Goal: Task Accomplishment & Management: Use online tool/utility

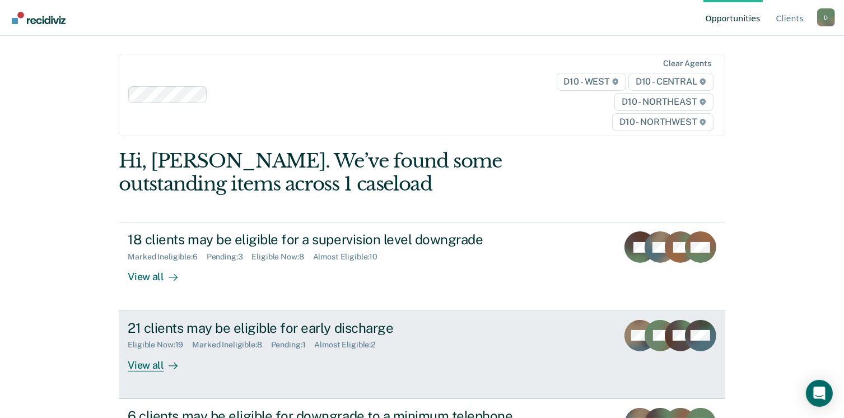
click at [154, 358] on div "View all" at bounding box center [159, 361] width 63 height 22
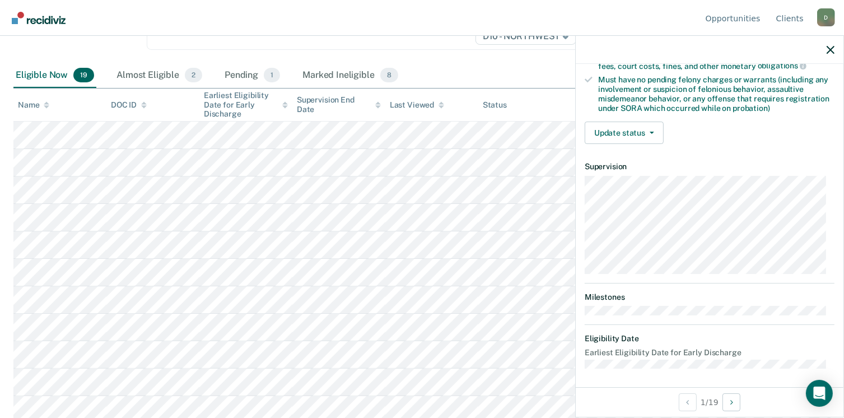
scroll to position [204, 0]
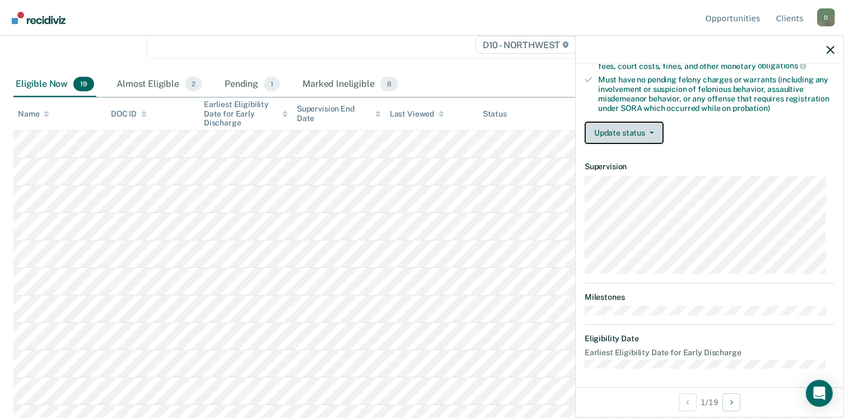
click at [655, 133] on button "Update status" at bounding box center [624, 133] width 79 height 22
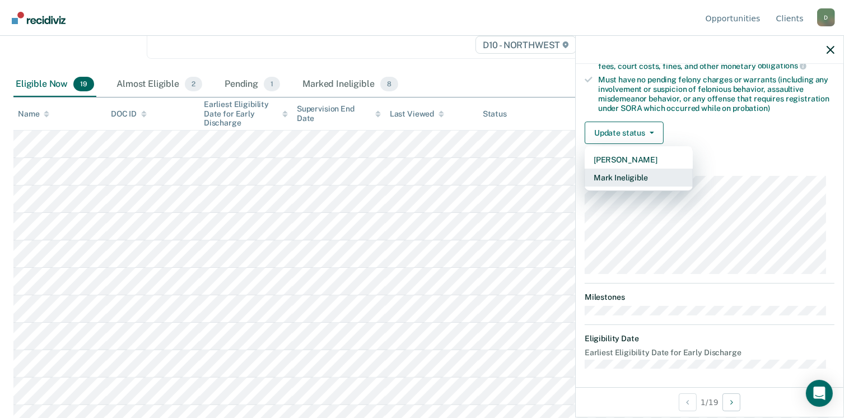
click at [649, 178] on button "Mark Ineligible" at bounding box center [639, 178] width 108 height 18
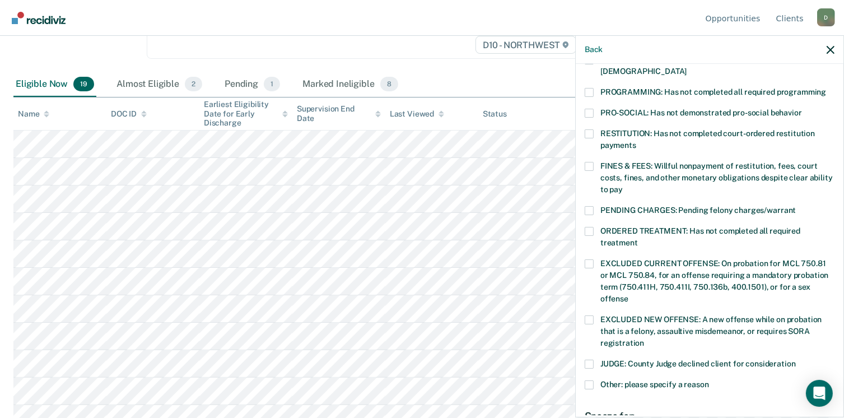
click at [625, 315] on span "EXCLUDED NEW OFFENSE: A new offense while on probation that is a felony, assaul…" at bounding box center [710, 331] width 221 height 32
click at [644, 339] on input "EXCLUDED NEW OFFENSE: A new offense while on probation that is a felony, assaul…" at bounding box center [644, 339] width 0 height 0
click at [588, 88] on span at bounding box center [589, 92] width 9 height 9
click at [826, 88] on input "PROGRAMMING: Has not completed all required programming" at bounding box center [826, 88] width 0 height 0
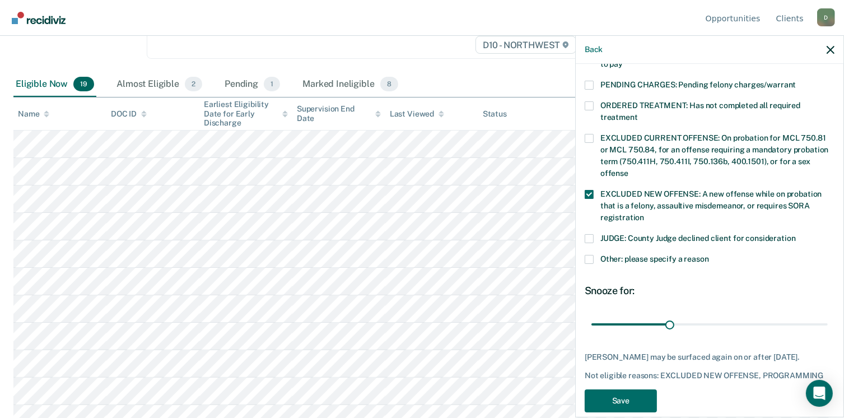
scroll to position [364, 0]
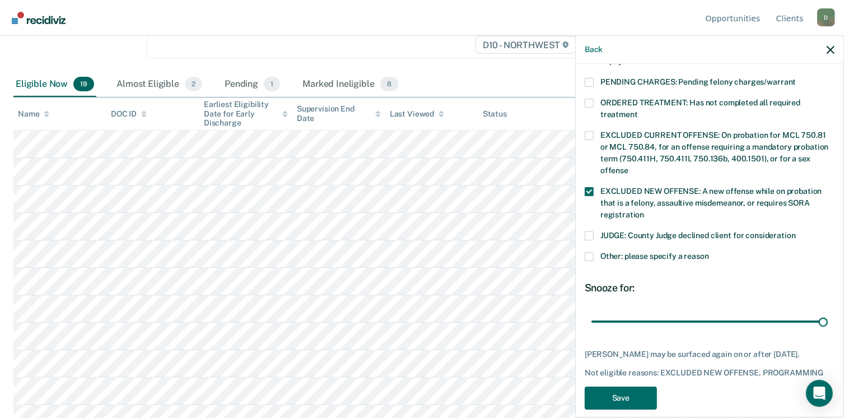
drag, startPoint x: 665, startPoint y: 308, endPoint x: 835, endPoint y: 306, distance: 169.7
type input "90"
click at [828, 312] on input "range" at bounding box center [709, 322] width 236 height 20
click at [626, 386] on button "Save" at bounding box center [621, 397] width 72 height 23
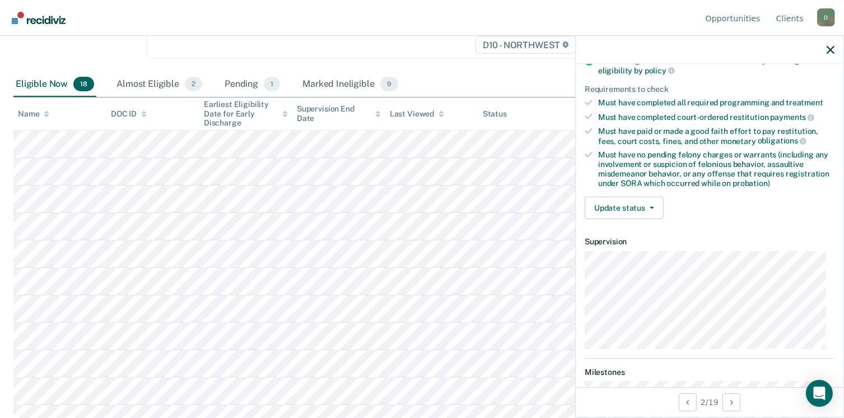
scroll to position [176, 0]
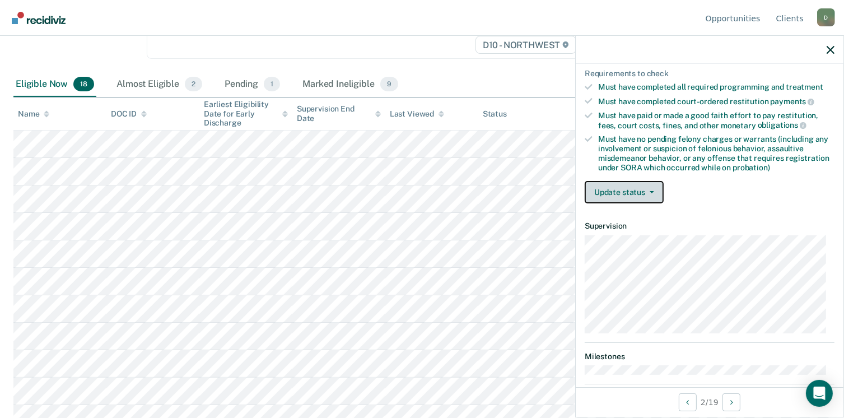
click at [648, 190] on button "Update status" at bounding box center [624, 192] width 79 height 22
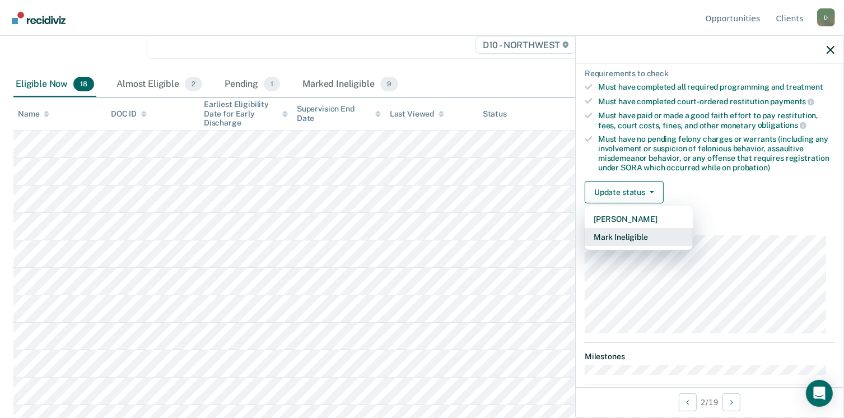
click at [650, 231] on button "Mark Ineligible" at bounding box center [639, 237] width 108 height 18
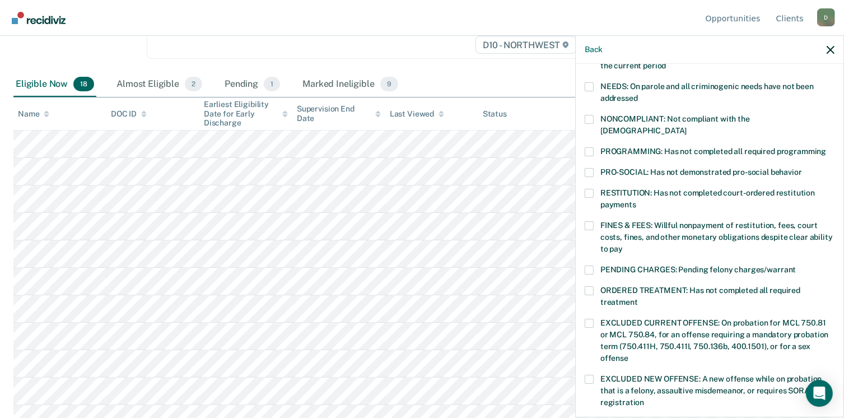
click at [593, 121] on span at bounding box center [589, 119] width 9 height 9
click at [687, 127] on input "NONCOMPLIANT: Not compliant with the [DEMOGRAPHIC_DATA]" at bounding box center [687, 127] width 0 height 0
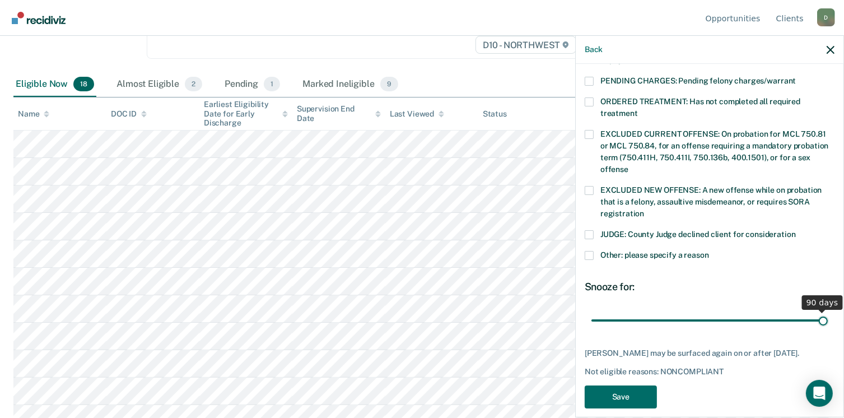
drag, startPoint x: 666, startPoint y: 309, endPoint x: 836, endPoint y: 301, distance: 170.5
type input "90"
click at [828, 311] on input "range" at bounding box center [709, 321] width 236 height 20
click at [616, 393] on button "Save" at bounding box center [621, 396] width 72 height 23
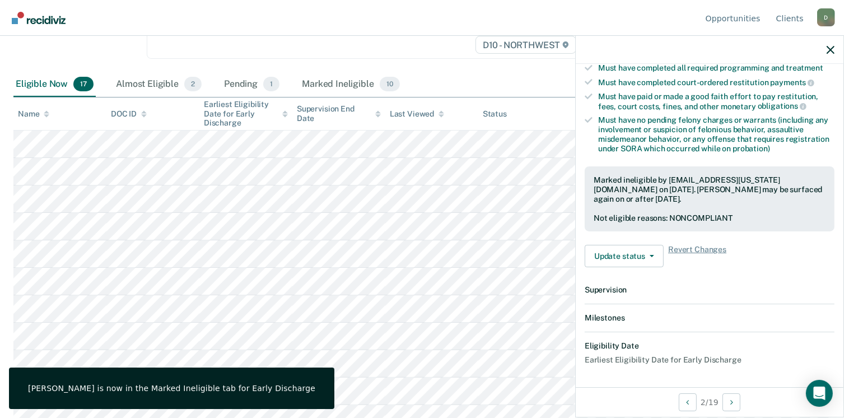
scroll to position [318, 0]
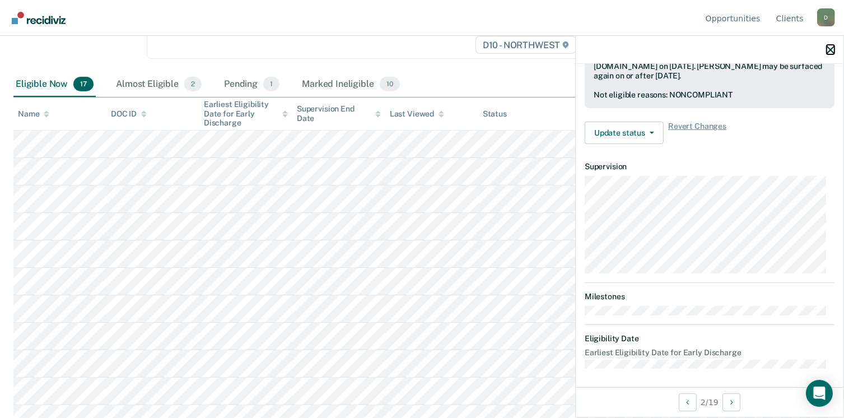
click at [831, 48] on icon "button" at bounding box center [831, 50] width 8 height 8
